Goal: Information Seeking & Learning: Learn about a topic

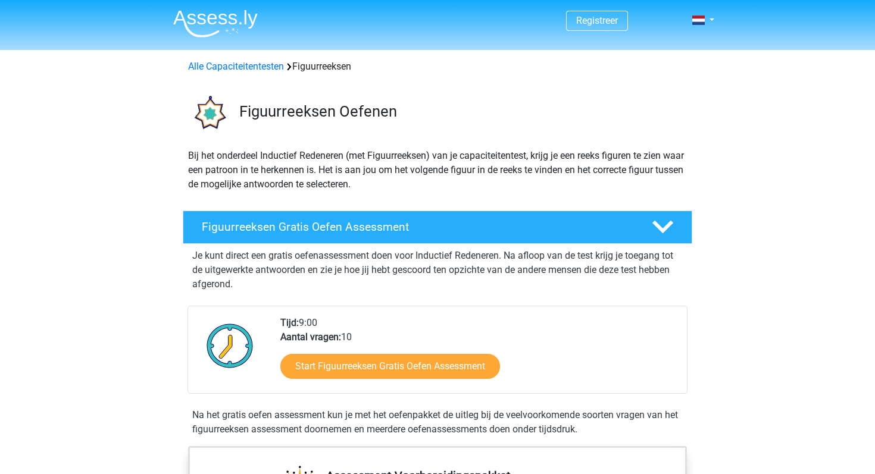
scroll to position [33, 0]
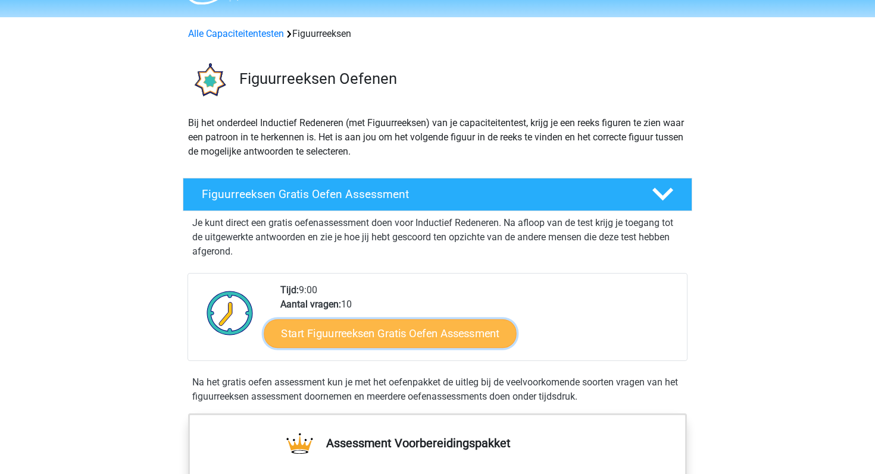
click at [401, 326] on link "Start Figuurreeksen Gratis Oefen Assessment" at bounding box center [390, 333] width 252 height 29
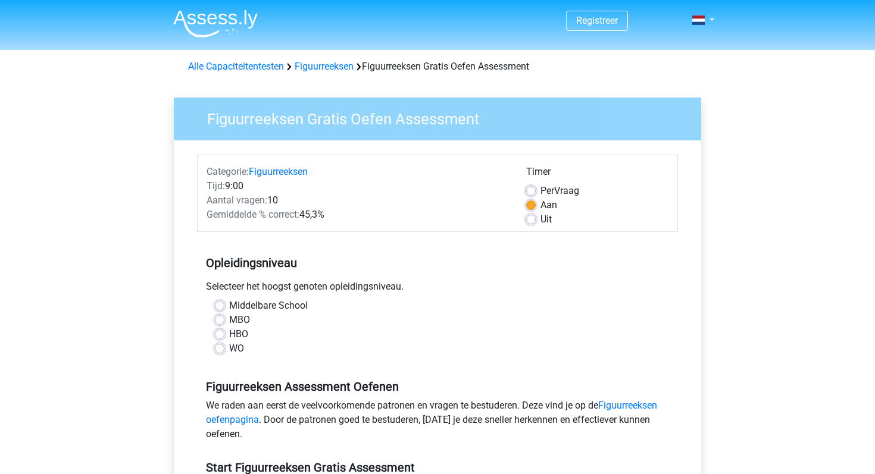
click at [234, 350] on label "WO" at bounding box center [236, 349] width 15 height 14
click at [224, 350] on input "WO" at bounding box center [220, 348] width 10 height 12
radio input "true"
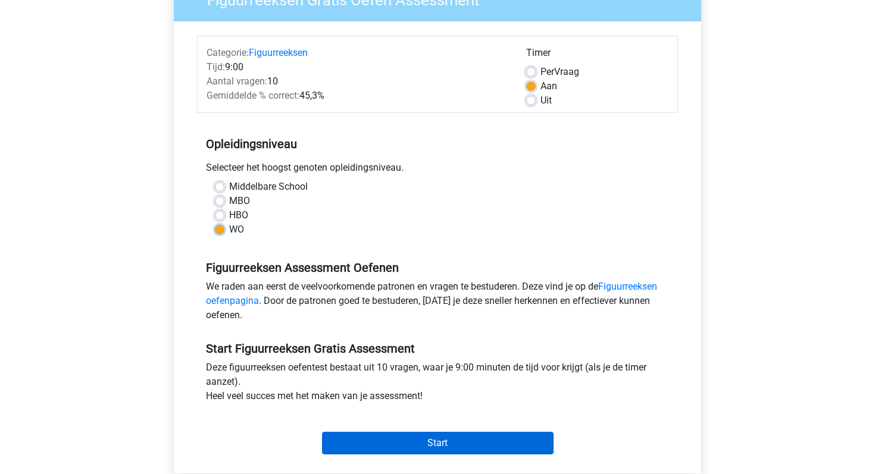
click at [372, 448] on input "Start" at bounding box center [437, 443] width 231 height 23
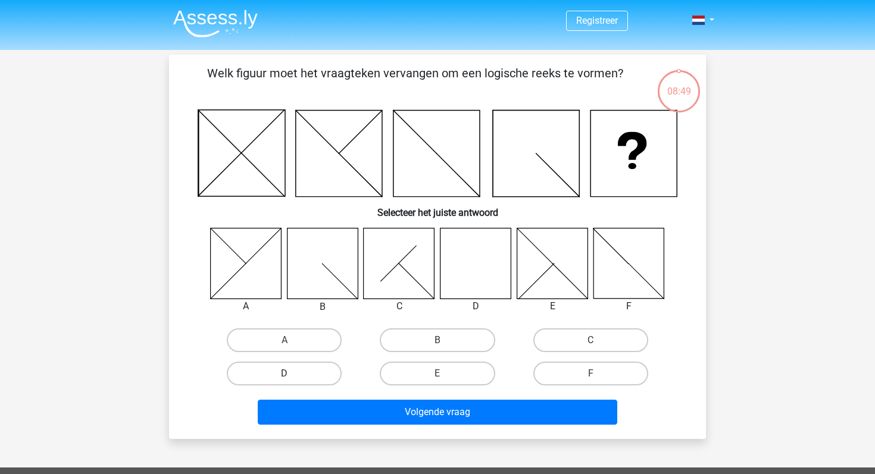
click at [326, 373] on label "D" at bounding box center [284, 374] width 115 height 24
click at [292, 374] on input "D" at bounding box center [288, 378] width 8 height 8
radio input "true"
click at [356, 427] on div "Volgende vraag" at bounding box center [437, 415] width 459 height 30
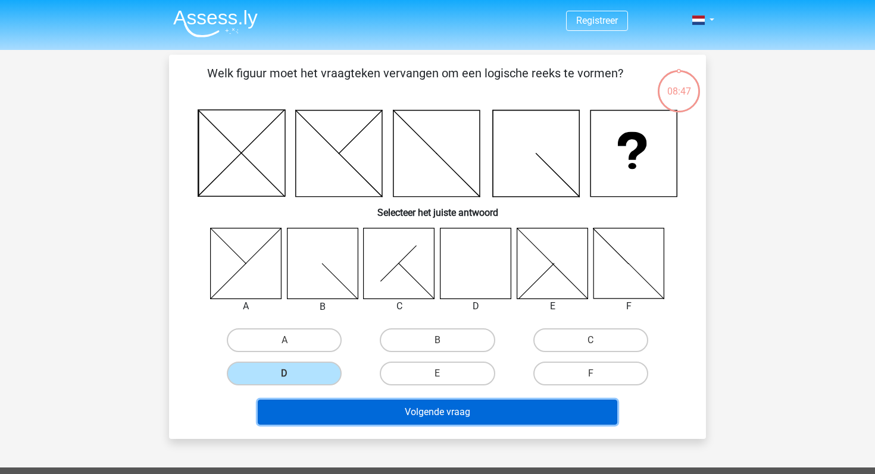
click at [368, 413] on button "Volgende vraag" at bounding box center [438, 412] width 360 height 25
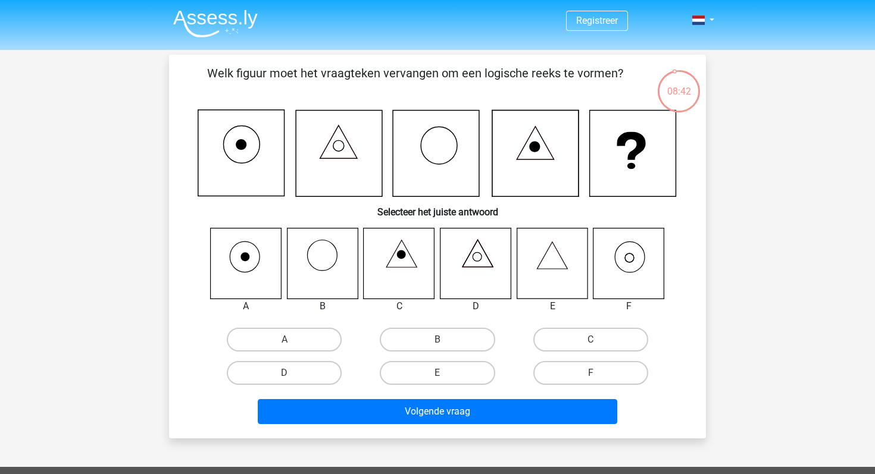
click at [653, 261] on icon at bounding box center [628, 263] width 71 height 71
click at [628, 264] on icon at bounding box center [628, 263] width 71 height 71
click at [584, 368] on label "F" at bounding box center [590, 373] width 115 height 24
click at [590, 373] on input "F" at bounding box center [594, 377] width 8 height 8
radio input "true"
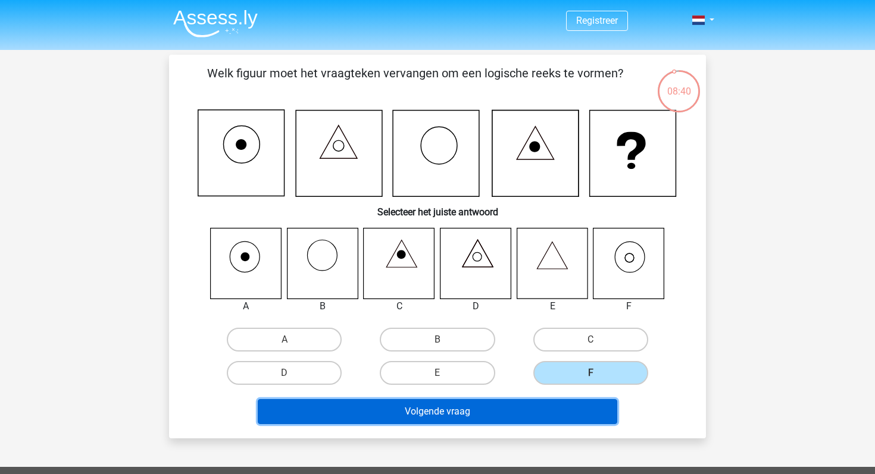
click at [572, 412] on button "Volgende vraag" at bounding box center [438, 411] width 360 height 25
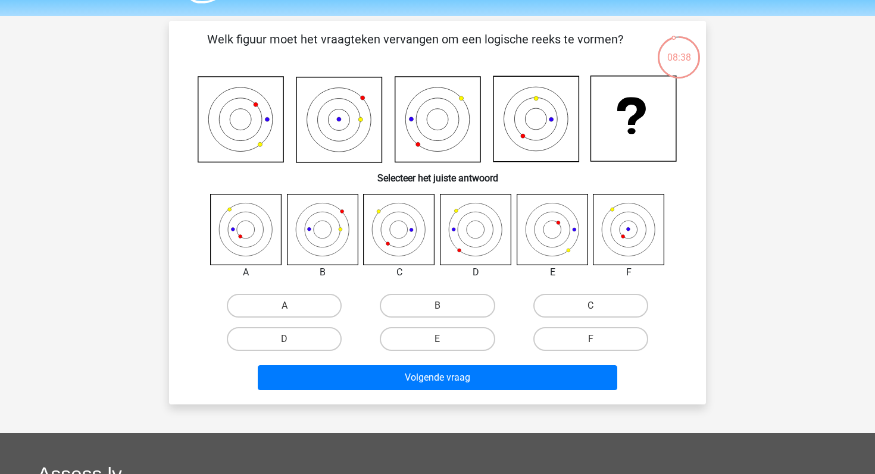
scroll to position [30, 0]
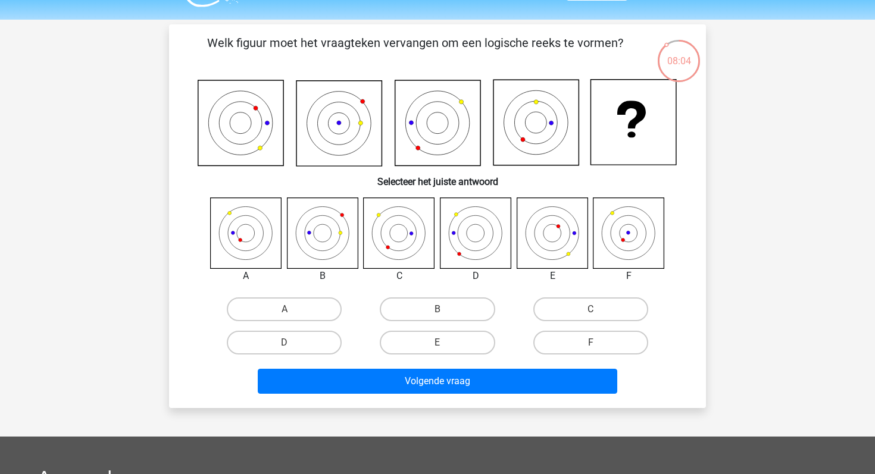
click at [264, 256] on icon at bounding box center [246, 233] width 71 height 71
click at [261, 253] on icon at bounding box center [246, 233] width 71 height 71
click at [575, 353] on label "F" at bounding box center [590, 343] width 115 height 24
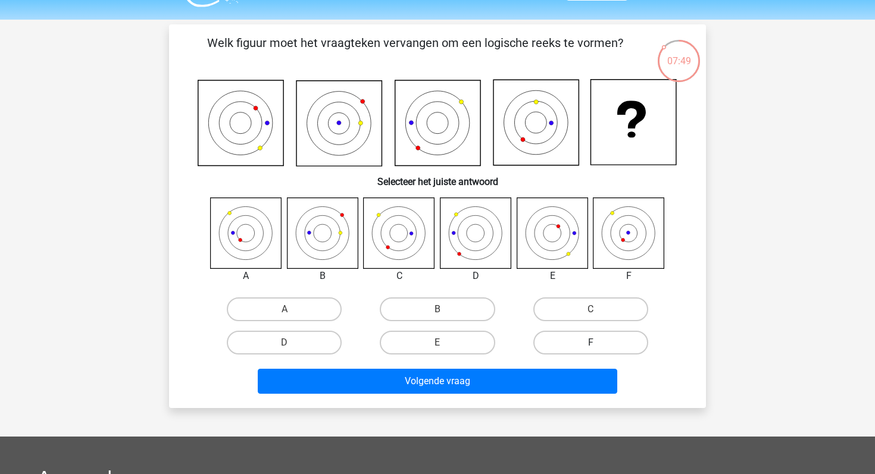
click at [590, 350] on input "F" at bounding box center [594, 347] width 8 height 8
radio input "true"
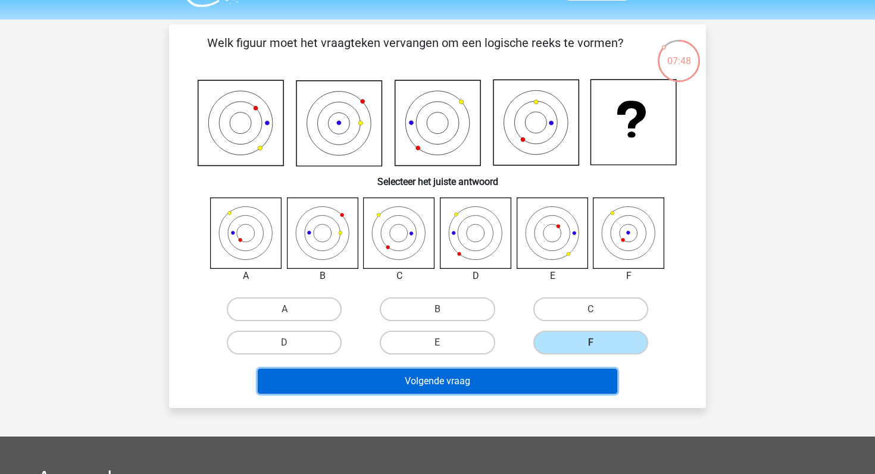
click at [568, 385] on button "Volgende vraag" at bounding box center [438, 381] width 360 height 25
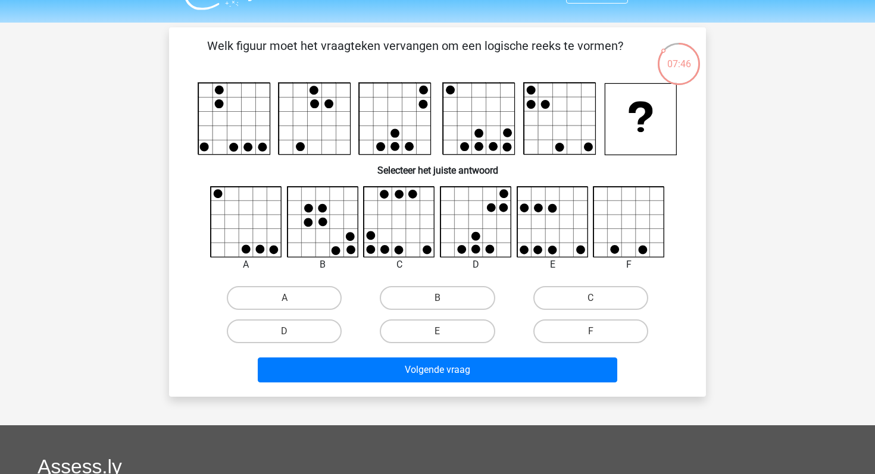
scroll to position [25, 0]
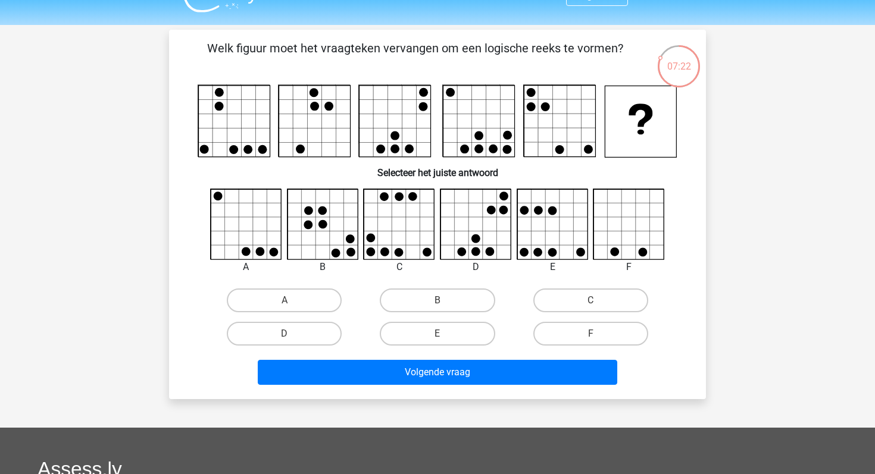
click at [488, 284] on div "B" at bounding box center [437, 300] width 153 height 33
click at [478, 294] on label "B" at bounding box center [437, 301] width 115 height 24
click at [445, 300] on input "B" at bounding box center [441, 304] width 8 height 8
radio input "true"
click at [459, 397] on div "Welk figuur moet het vraagteken vervangen om een logische reeks te vormen?" at bounding box center [437, 214] width 537 height 369
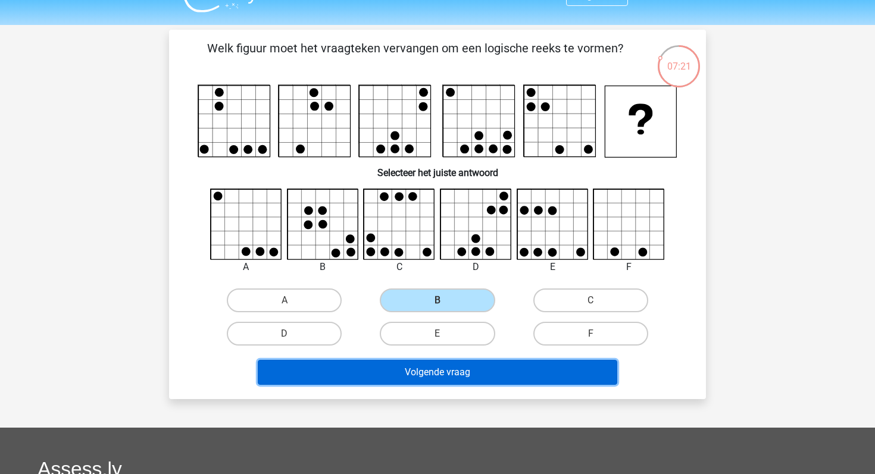
click at [468, 381] on button "Volgende vraag" at bounding box center [438, 372] width 360 height 25
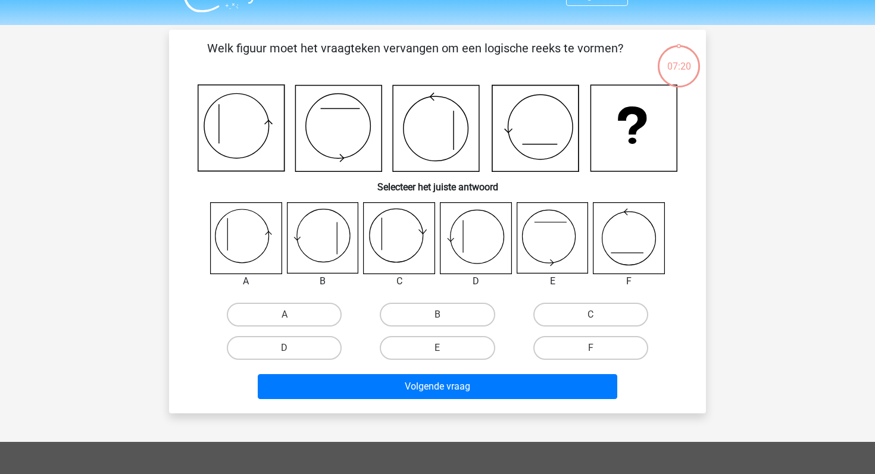
scroll to position [55, 0]
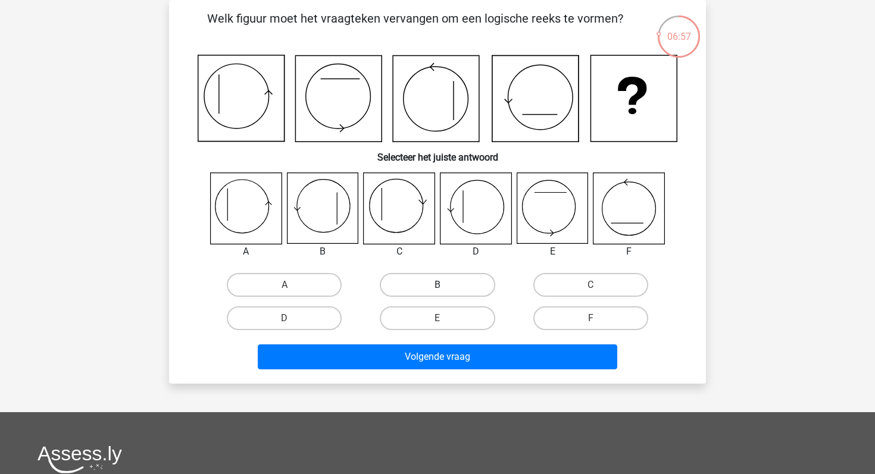
click at [427, 284] on label "B" at bounding box center [437, 285] width 115 height 24
click at [437, 285] on input "B" at bounding box center [441, 289] width 8 height 8
radio input "true"
click at [286, 319] on input "D" at bounding box center [288, 322] width 8 height 8
radio input "true"
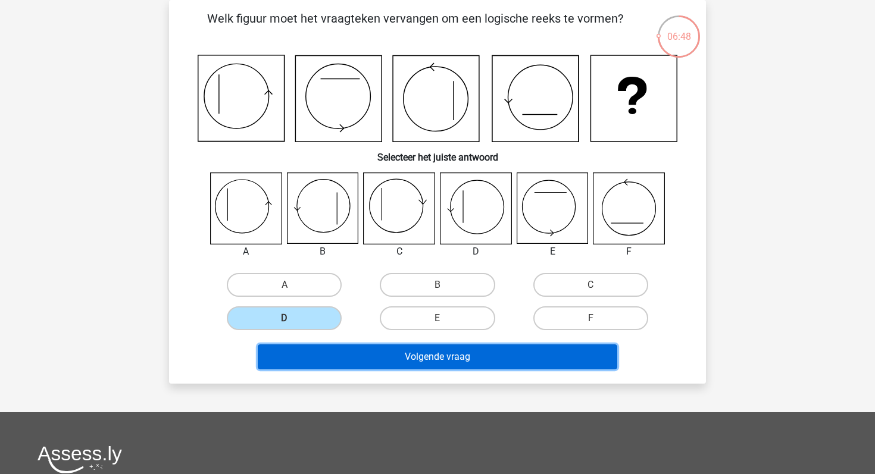
click at [308, 346] on button "Volgende vraag" at bounding box center [438, 356] width 360 height 25
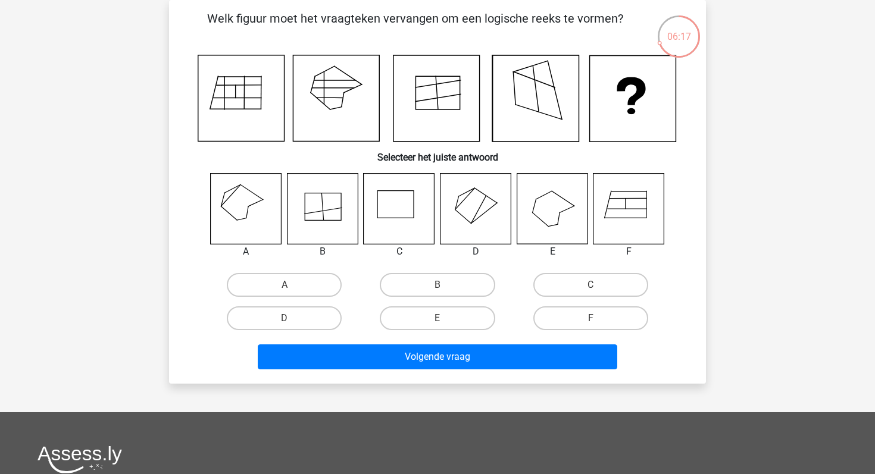
click at [255, 236] on icon at bounding box center [246, 208] width 71 height 71
click at [264, 275] on label "A" at bounding box center [284, 285] width 115 height 24
click at [284, 285] on input "A" at bounding box center [288, 289] width 8 height 8
radio input "true"
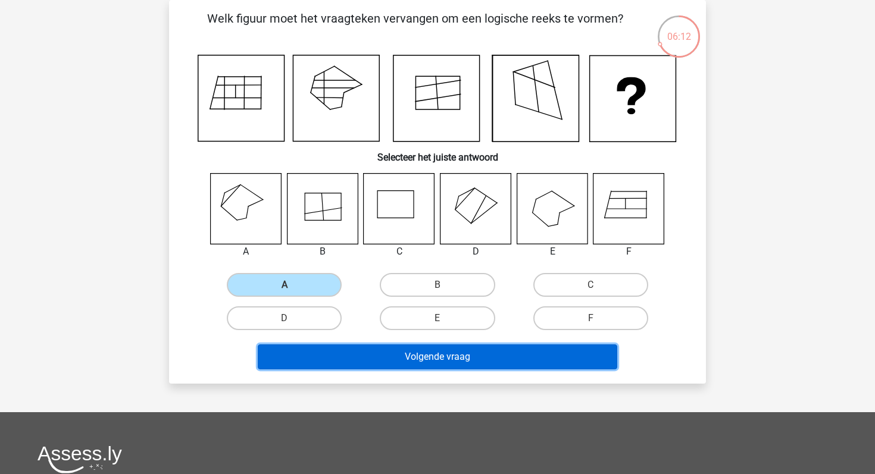
click at [303, 361] on button "Volgende vraag" at bounding box center [438, 356] width 360 height 25
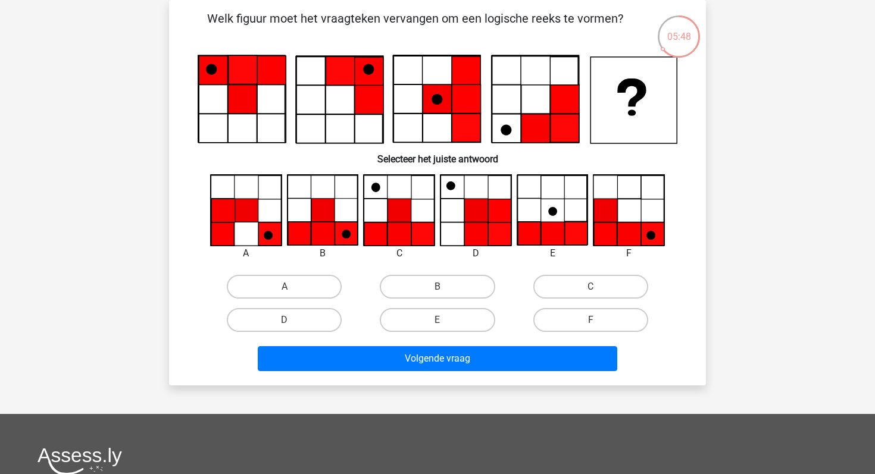
click at [338, 225] on icon at bounding box center [346, 233] width 23 height 23
click at [452, 294] on label "B" at bounding box center [437, 287] width 115 height 24
click at [445, 294] on input "B" at bounding box center [441, 291] width 8 height 8
radio input "true"
click at [454, 404] on div "Registreer Nederlands English" at bounding box center [437, 336] width 875 height 783
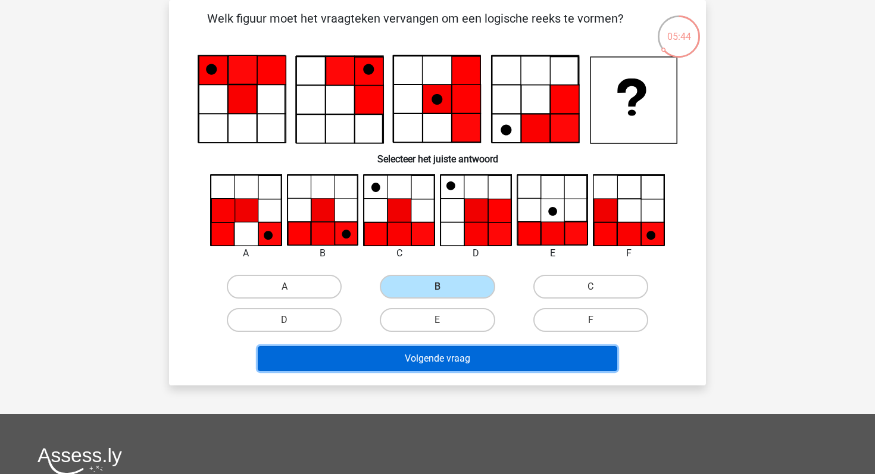
click at [468, 358] on button "Volgende vraag" at bounding box center [438, 358] width 360 height 25
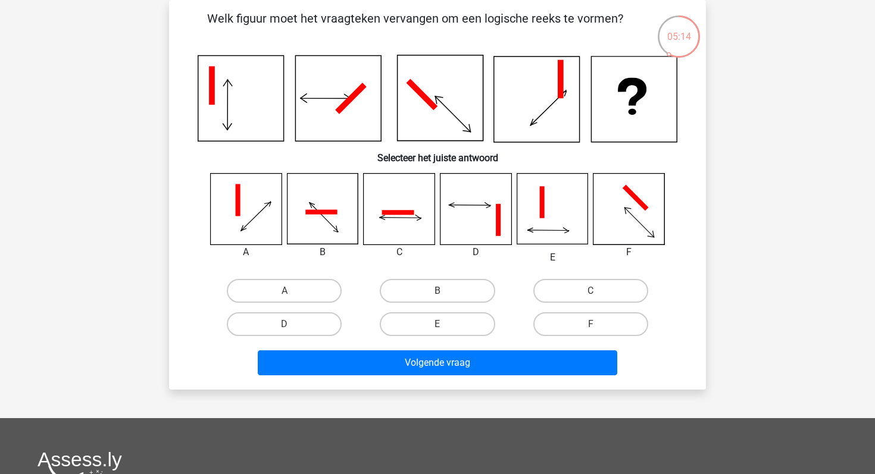
click at [597, 297] on input "C" at bounding box center [594, 295] width 8 height 8
radio input "true"
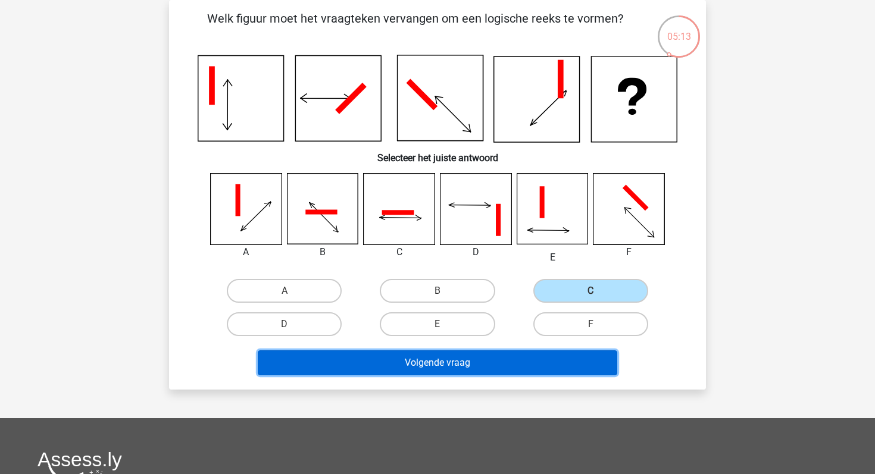
click at [572, 360] on button "Volgende vraag" at bounding box center [438, 362] width 360 height 25
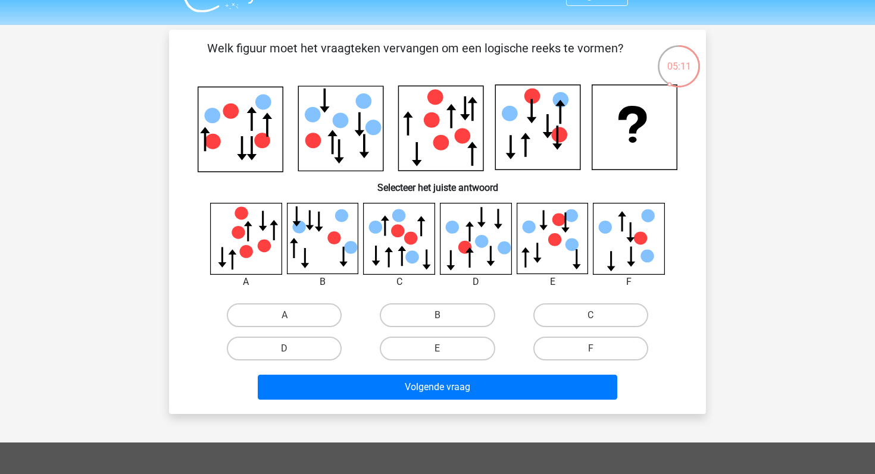
scroll to position [24, 0]
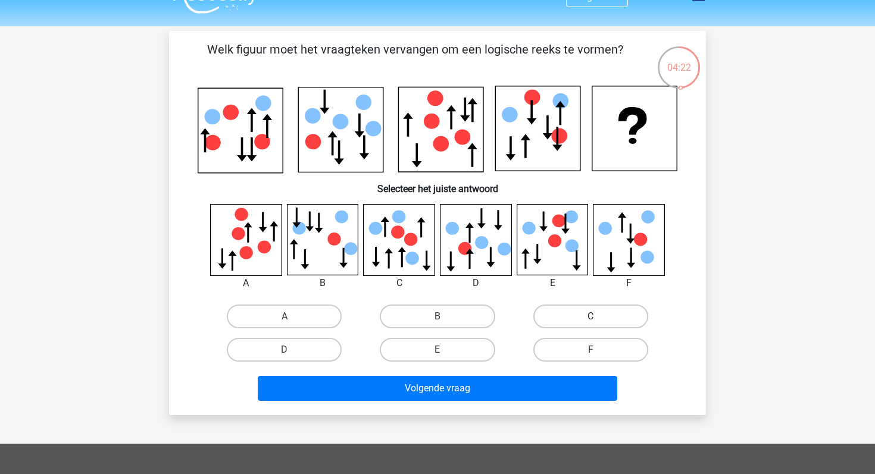
click at [628, 318] on label "C" at bounding box center [590, 317] width 115 height 24
click at [598, 318] on input "C" at bounding box center [594, 321] width 8 height 8
radio input "true"
click at [559, 401] on div "Volgende vraag" at bounding box center [437, 391] width 459 height 30
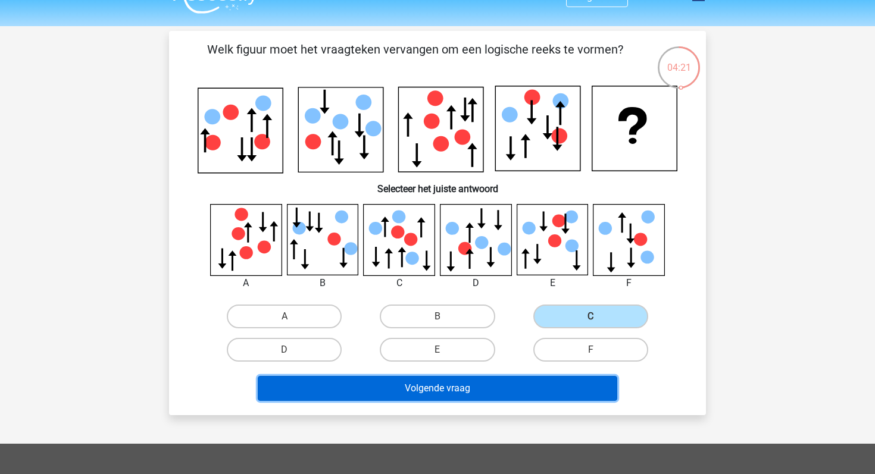
click at [568, 389] on button "Volgende vraag" at bounding box center [438, 388] width 360 height 25
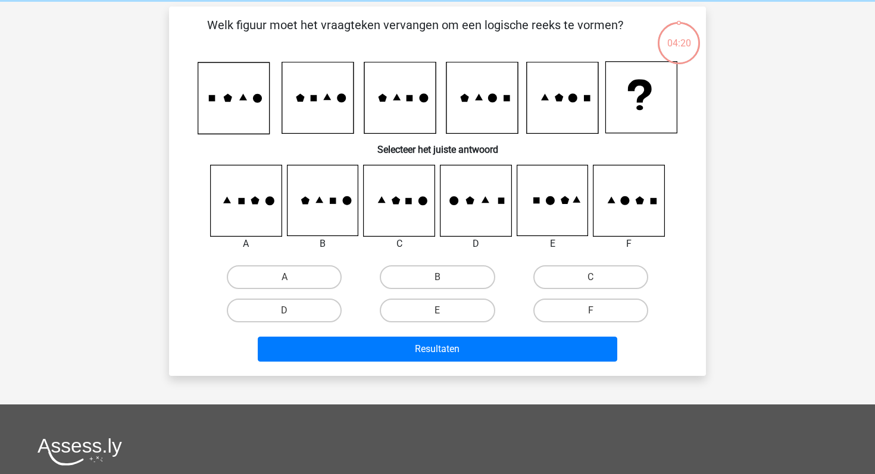
scroll to position [55, 0]
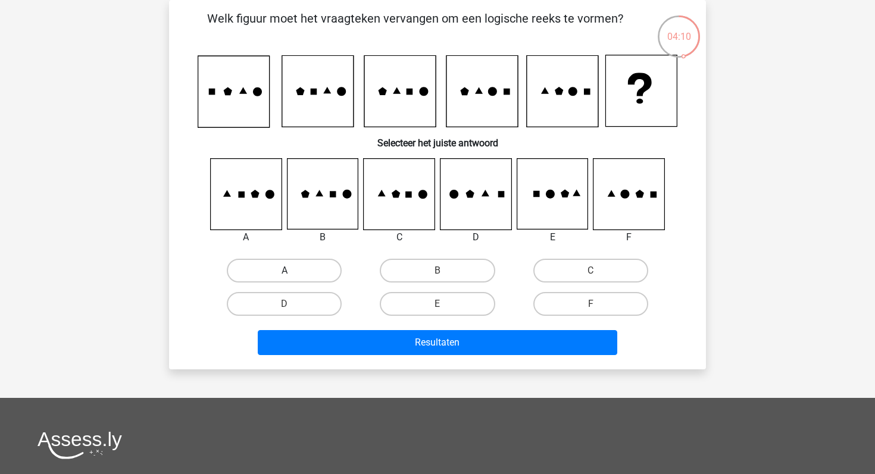
click at [261, 266] on label "A" at bounding box center [284, 271] width 115 height 24
click at [284, 271] on input "A" at bounding box center [288, 275] width 8 height 8
radio input "true"
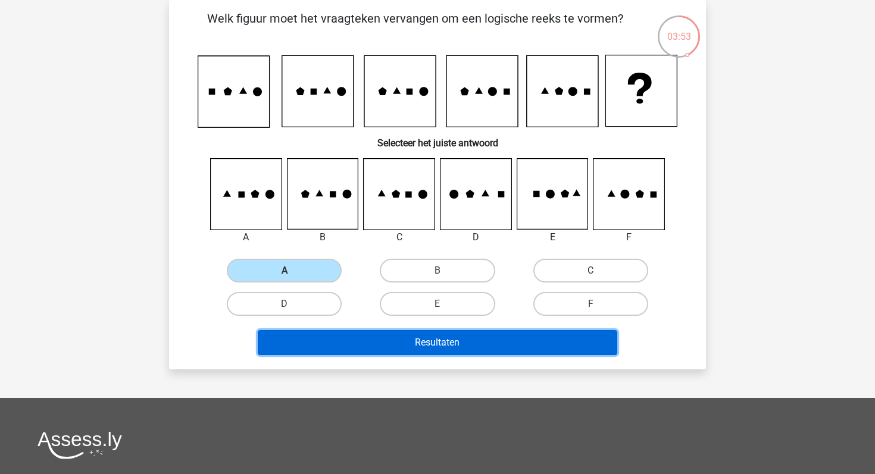
click at [372, 349] on button "Resultaten" at bounding box center [438, 342] width 360 height 25
